Goal: Find contact information: Find contact information

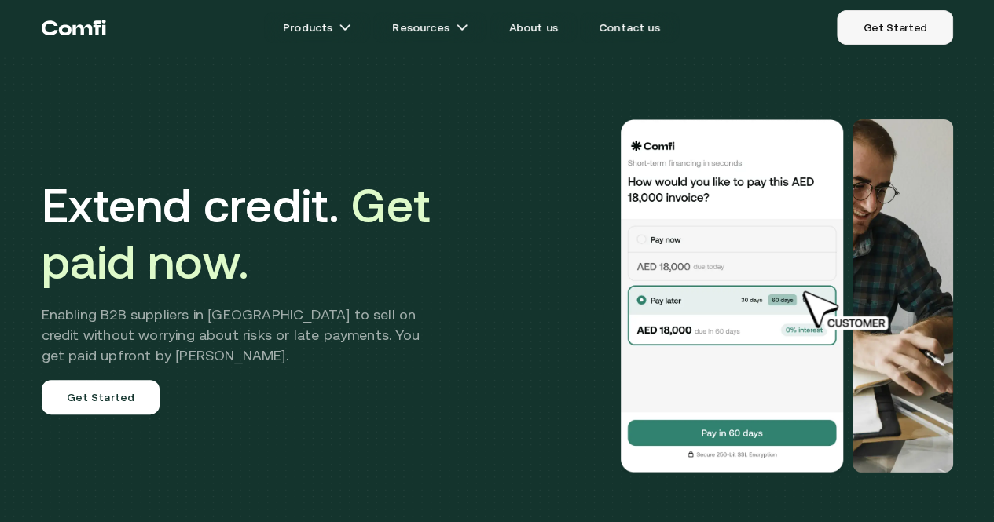
click at [858, 33] on link "Get Started" at bounding box center [894, 27] width 115 height 35
click at [870, 33] on link "Get Started" at bounding box center [894, 27] width 115 height 35
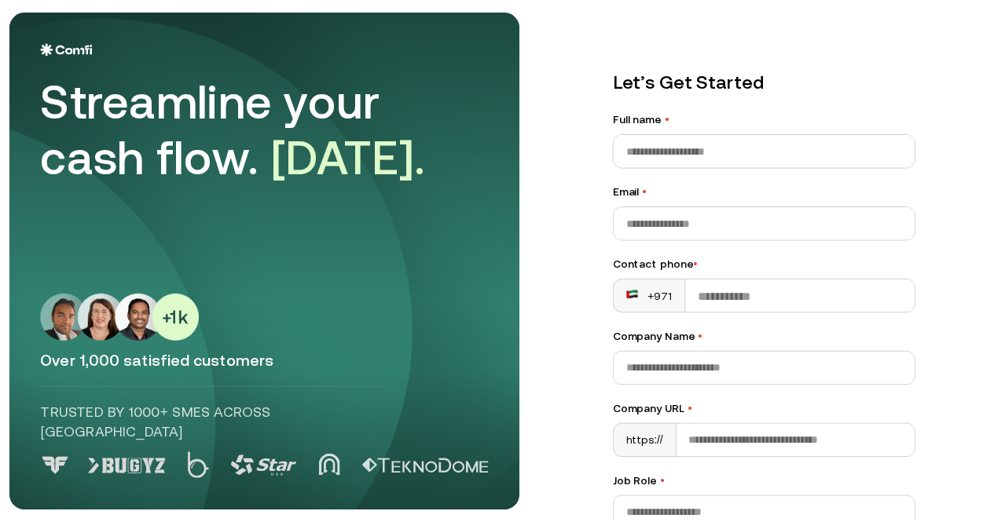
scroll to position [237, 0]
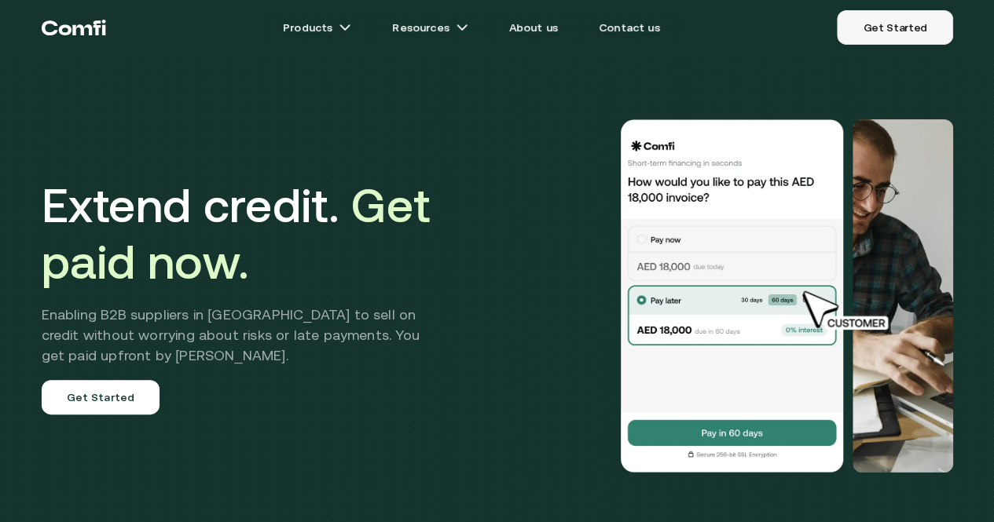
click at [843, 31] on link "Get Started" at bounding box center [894, 27] width 115 height 35
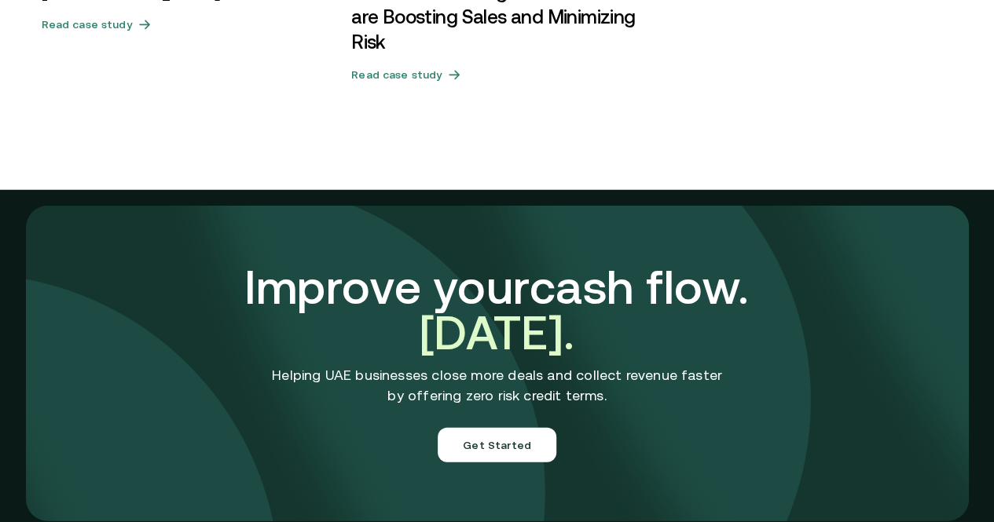
scroll to position [5686, 0]
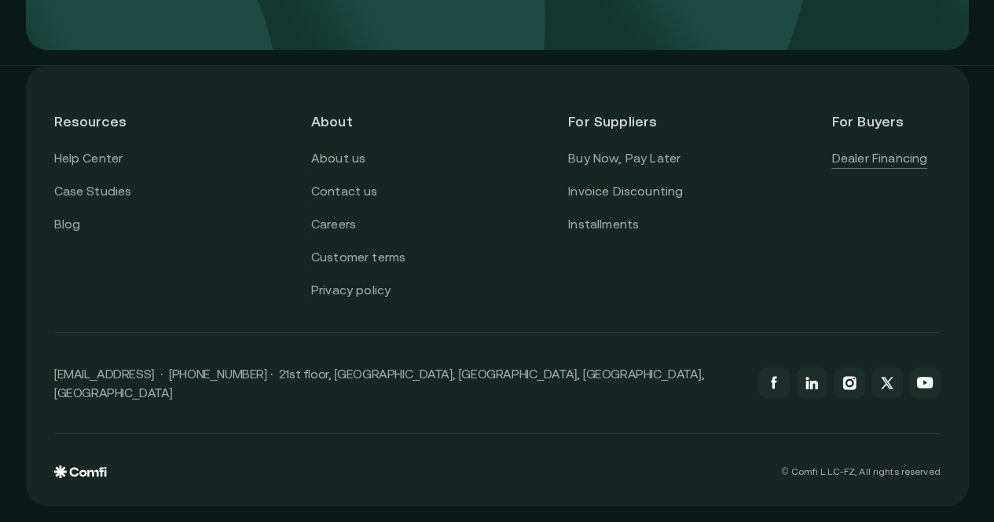
click at [871, 168] on link "Dealer Financing" at bounding box center [879, 158] width 96 height 20
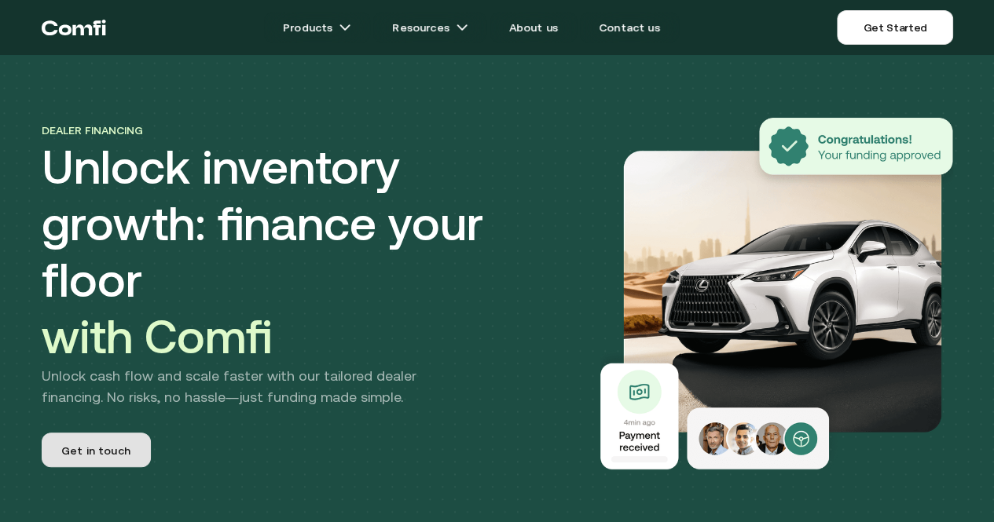
click at [105, 443] on span "Get in touch" at bounding box center [95, 451] width 69 height 16
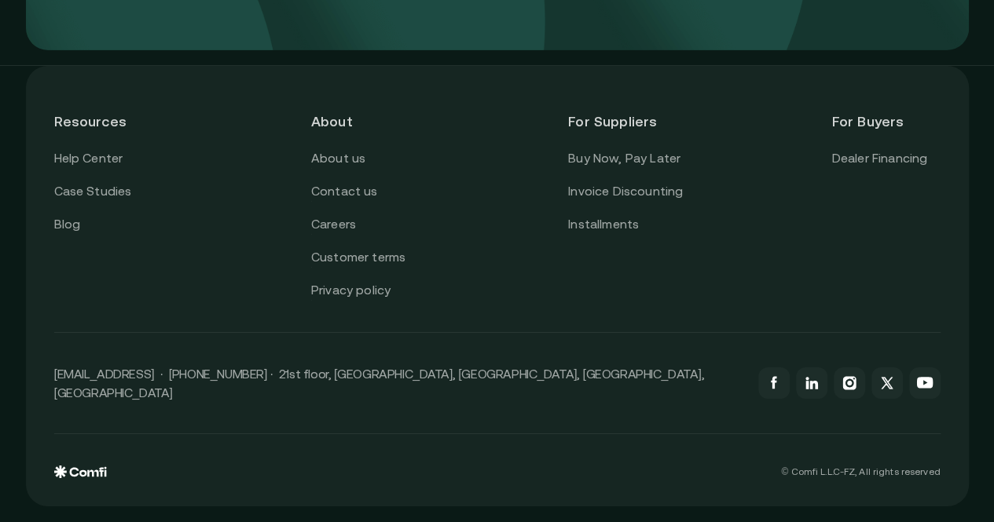
scroll to position [5686, 0]
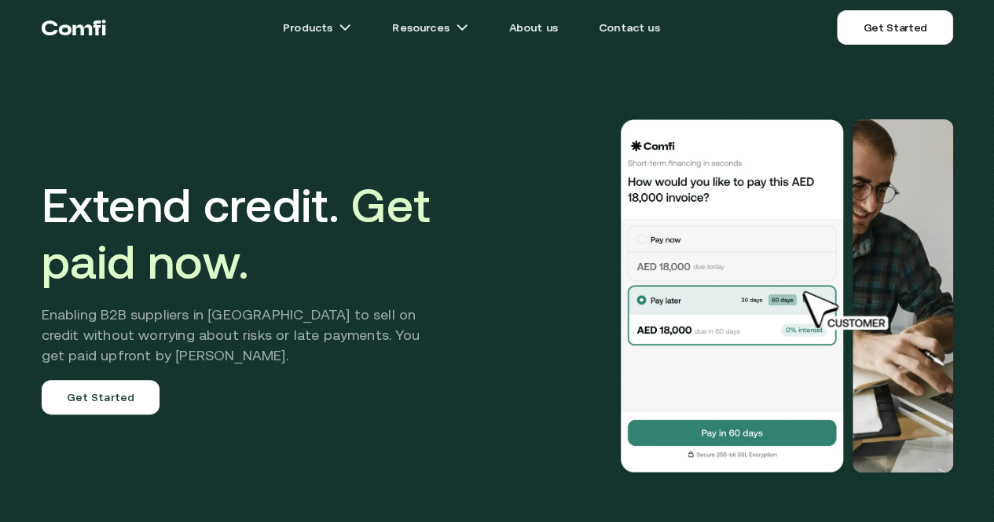
click at [790, 333] on img at bounding box center [847, 311] width 115 height 44
click at [618, 467] on img at bounding box center [732, 296] width 228 height 354
click at [620, 23] on link "Contact us" at bounding box center [629, 27] width 99 height 31
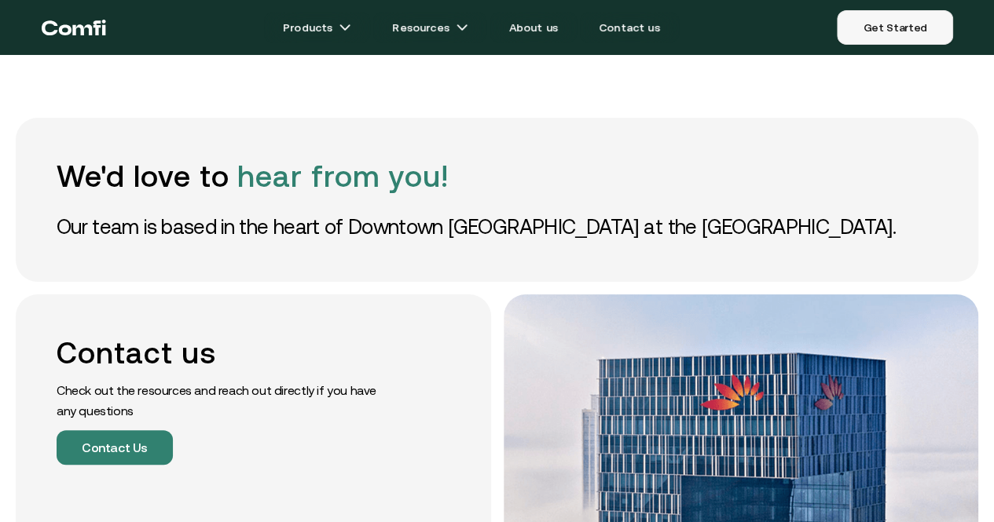
click at [866, 31] on link "Get Started" at bounding box center [894, 27] width 115 height 35
